Goal: Information Seeking & Learning: Learn about a topic

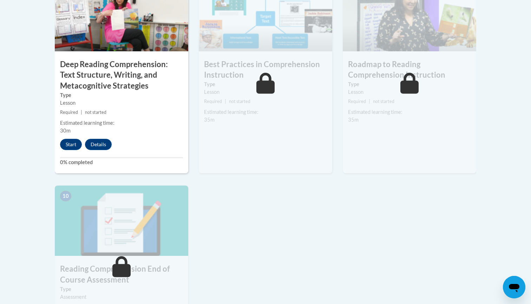
scroll to position [645, 0]
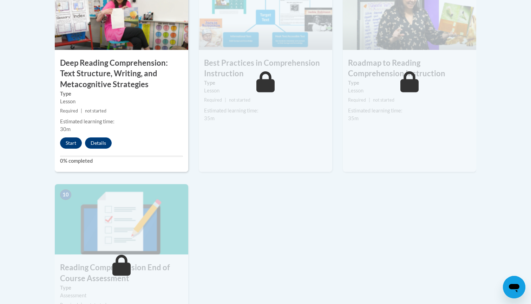
click at [71, 139] on button "Start" at bounding box center [71, 142] width 22 height 11
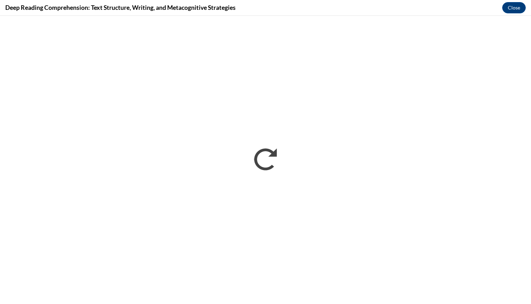
scroll to position [0, 0]
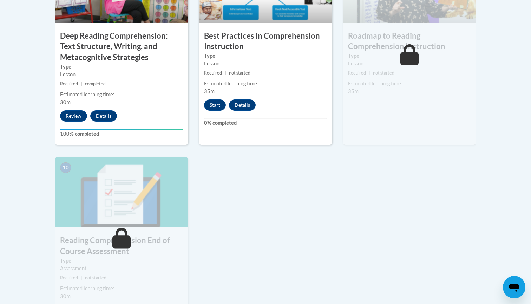
scroll to position [668, 0]
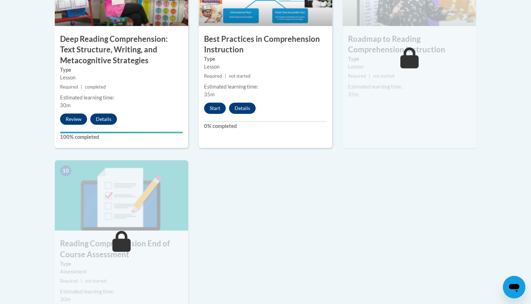
click at [389, 49] on h3 "Roadmap to Reading Comprehension Instruction" at bounding box center [410, 45] width 134 height 22
click at [216, 107] on button "Start" at bounding box center [215, 108] width 22 height 11
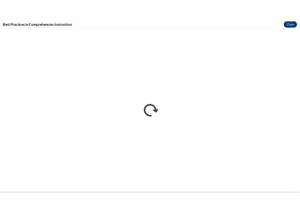
scroll to position [0, 0]
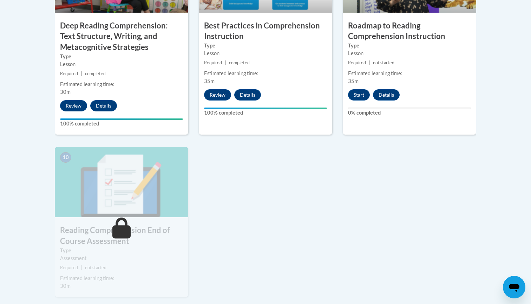
scroll to position [673, 0]
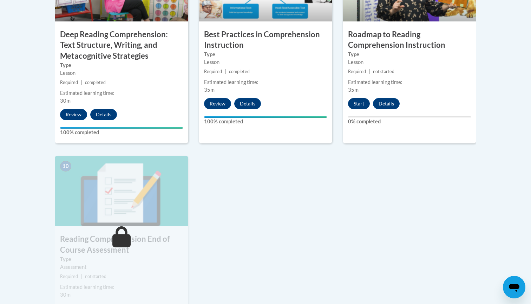
click at [300, 101] on button "Start" at bounding box center [359, 103] width 22 height 11
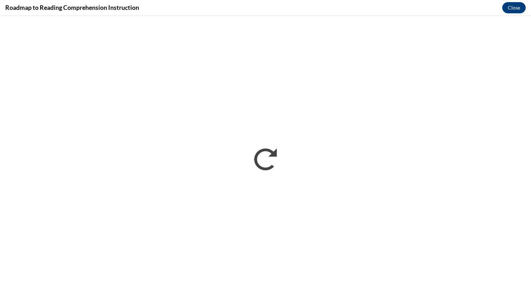
scroll to position [0, 0]
